Goal: Ask a question

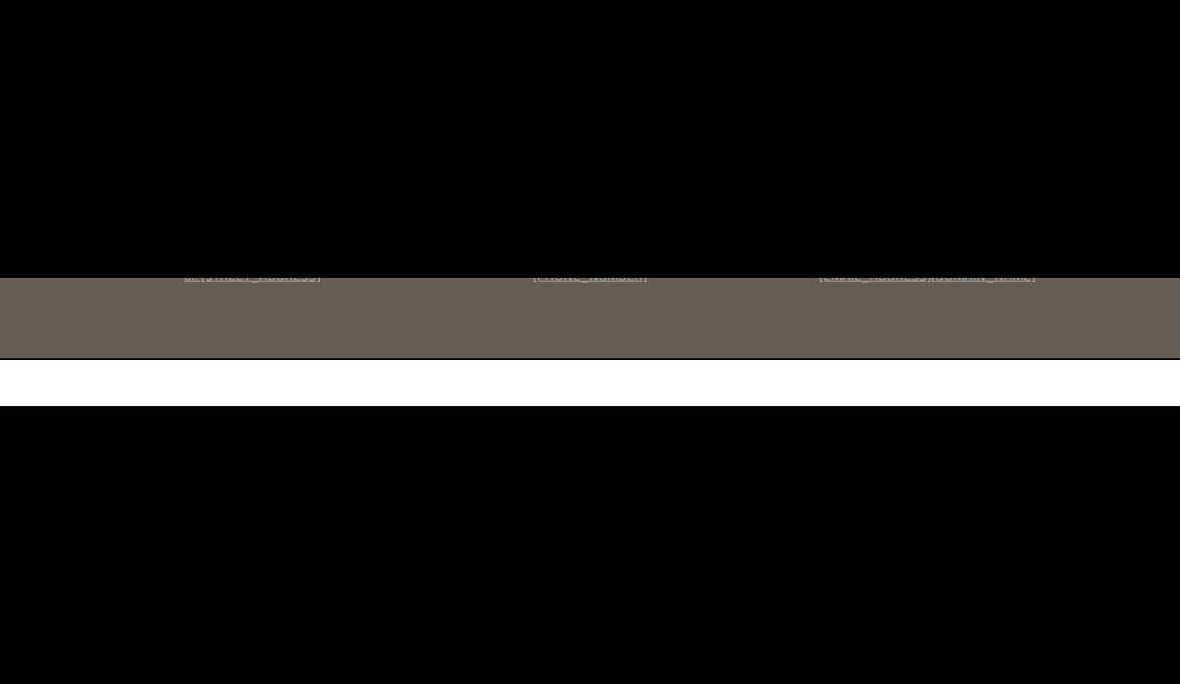
scroll to position [633, 0]
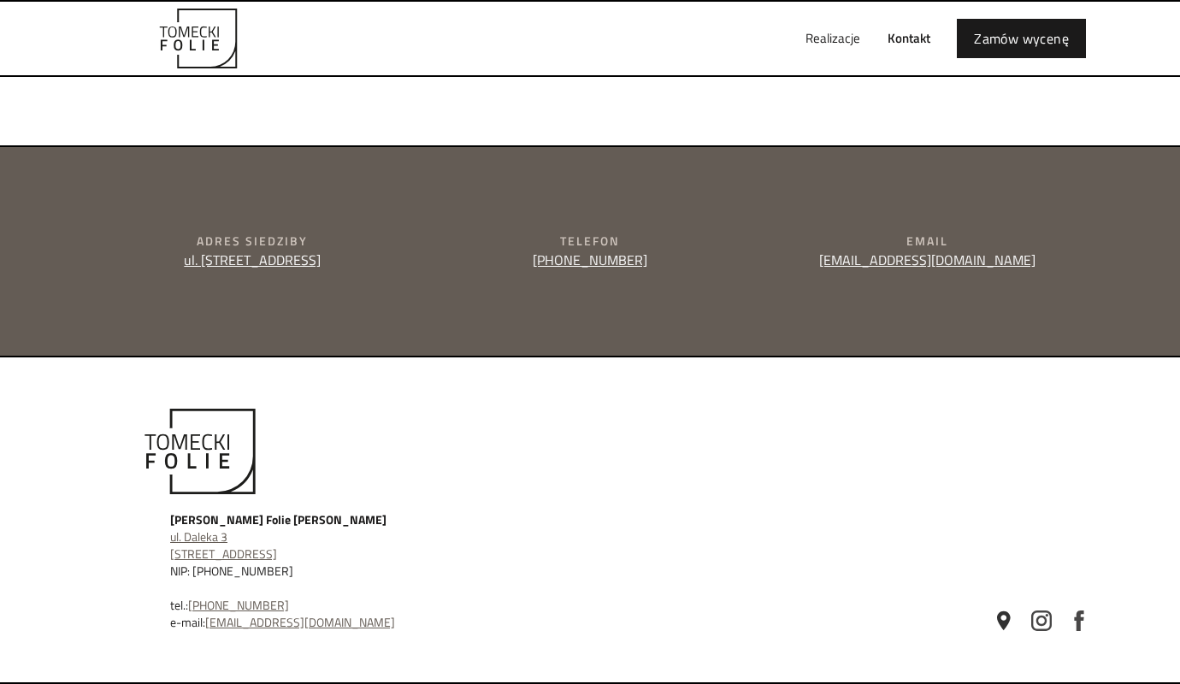
type input "e"
type textarea "e"
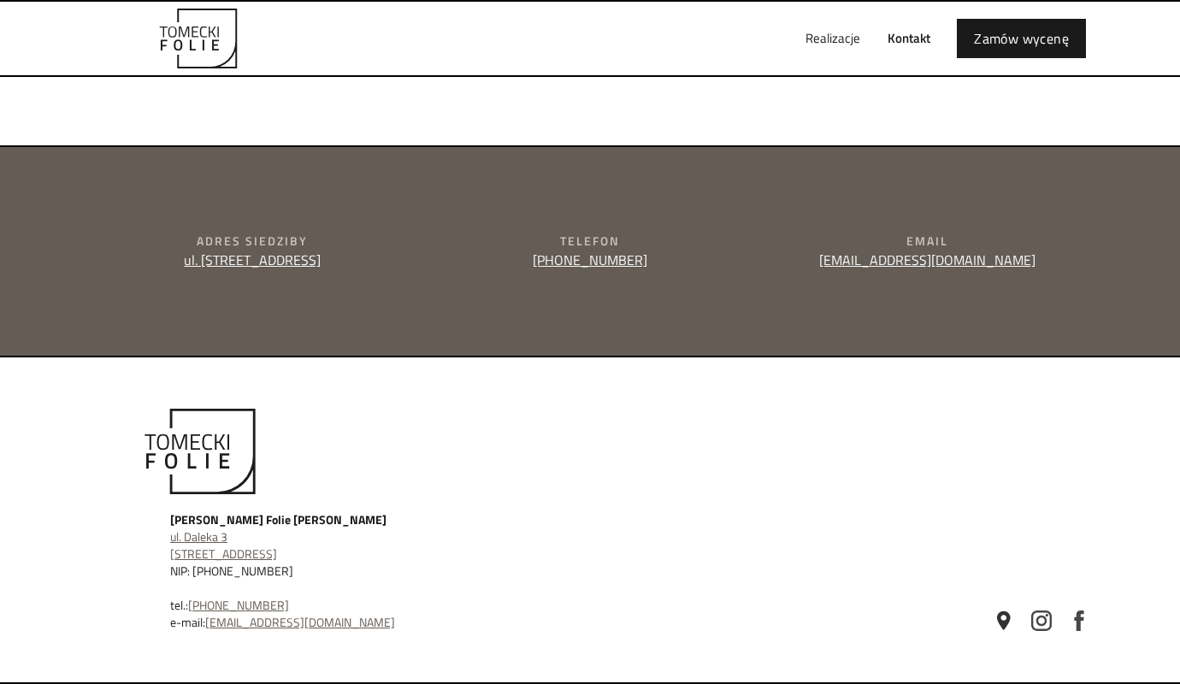
type input "[PERSON_NAME]"
type input "[PERSON_NAME][EMAIL_ADDRESS][DOMAIN_NAME]"
type input "510145189"
type textarea "Dzień dobry, mogę zwiększyć sprzedaż Państwa konta na Allegro. Zajmuję się skal…"
click at [741, 19] on div "Realizacje Kontakt Zamów wycenę" at bounding box center [590, 39] width 1026 height 74
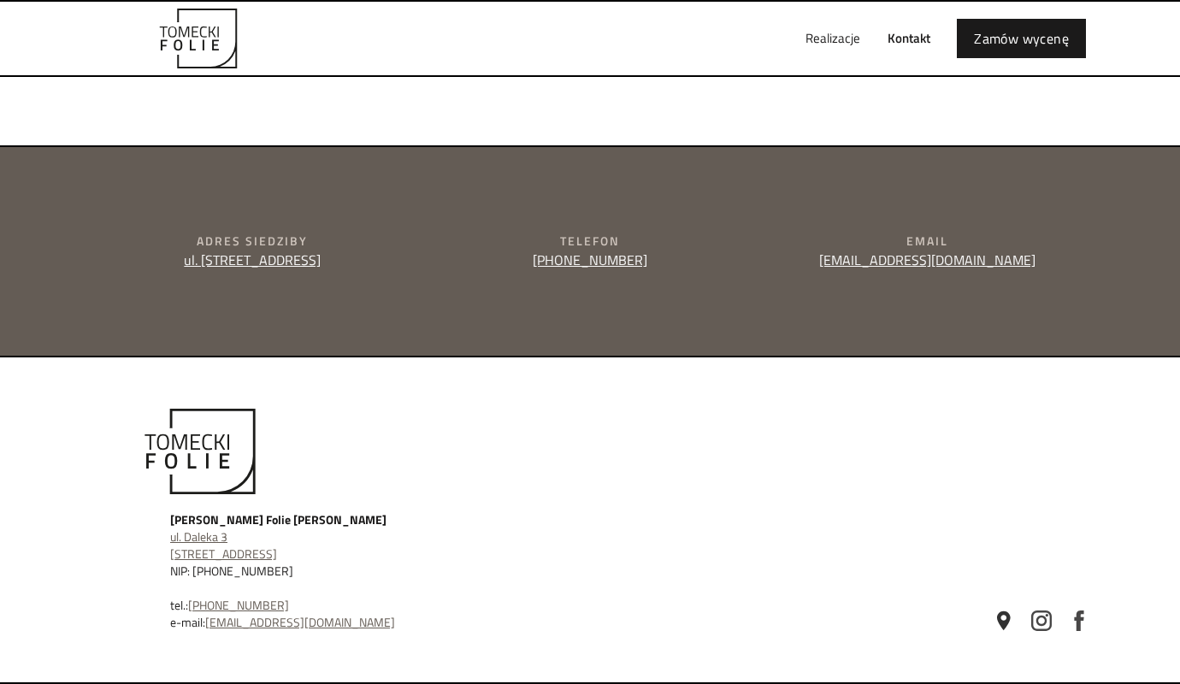
scroll to position [606, 0]
